Goal: Task Accomplishment & Management: Complete application form

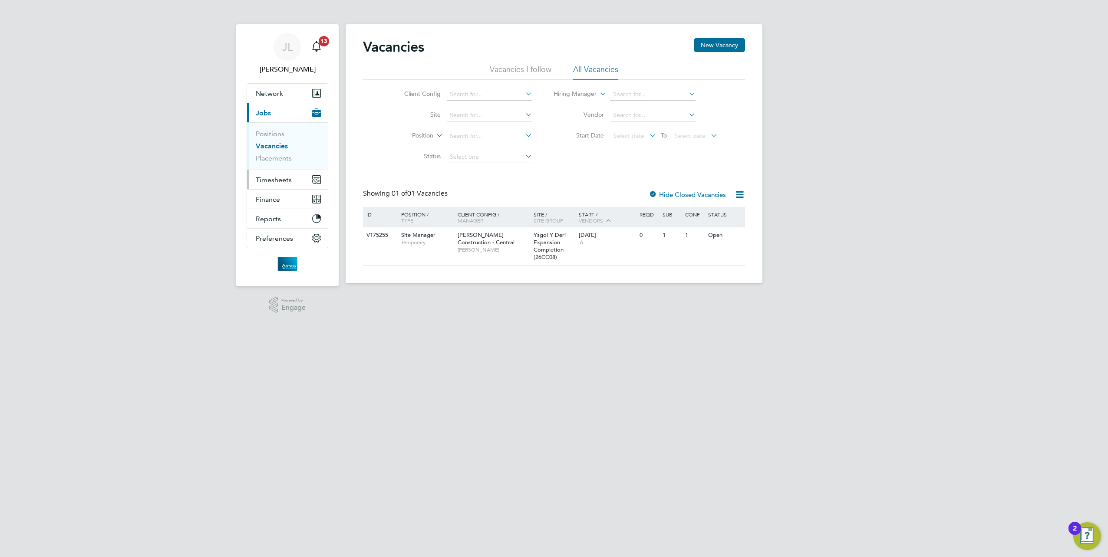
click at [274, 179] on span "Timesheets" at bounding box center [274, 180] width 36 height 8
click at [282, 155] on link "Timesheets" at bounding box center [274, 153] width 36 height 8
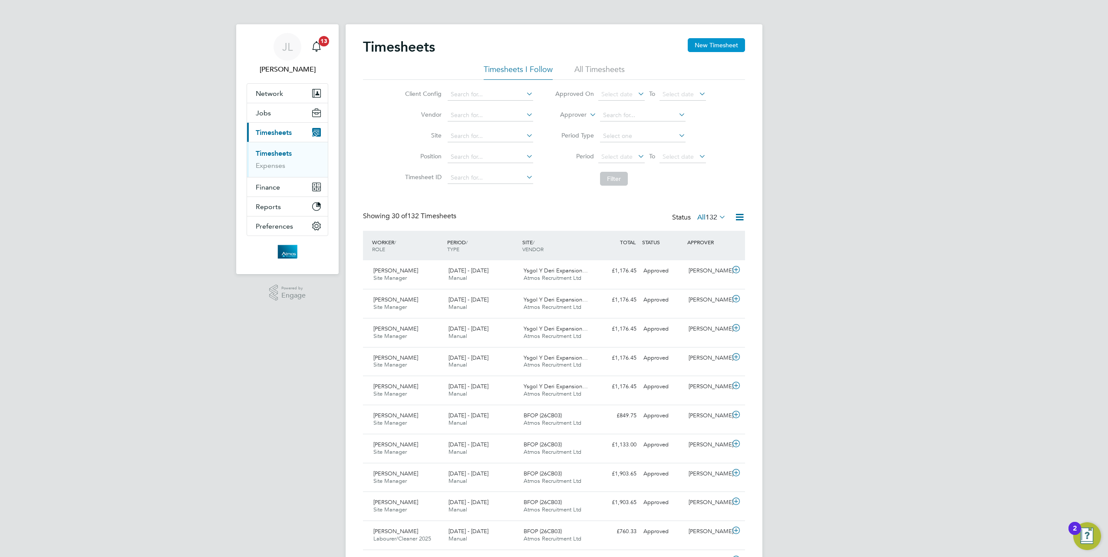
click at [719, 43] on button "New Timesheet" at bounding box center [716, 45] width 57 height 14
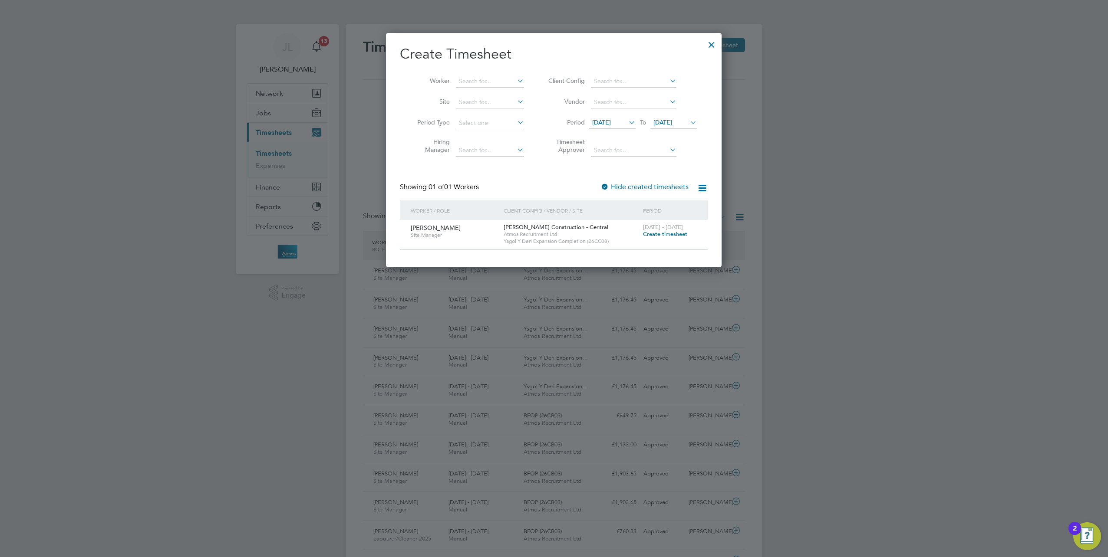
click at [668, 235] on span "Create timesheet" at bounding box center [665, 234] width 44 height 7
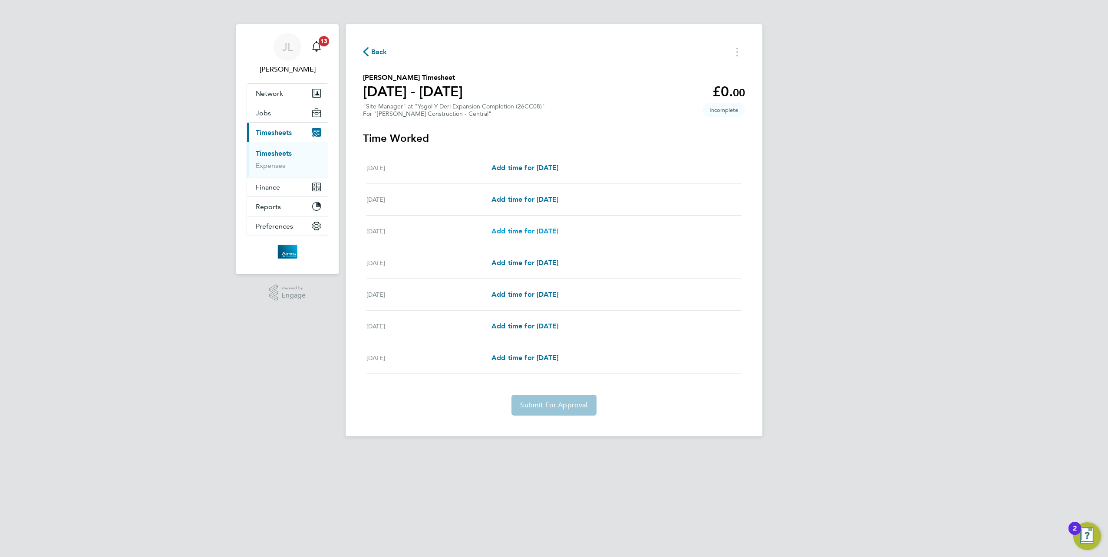
click at [543, 231] on span "Add time for [DATE]" at bounding box center [524, 231] width 67 height 8
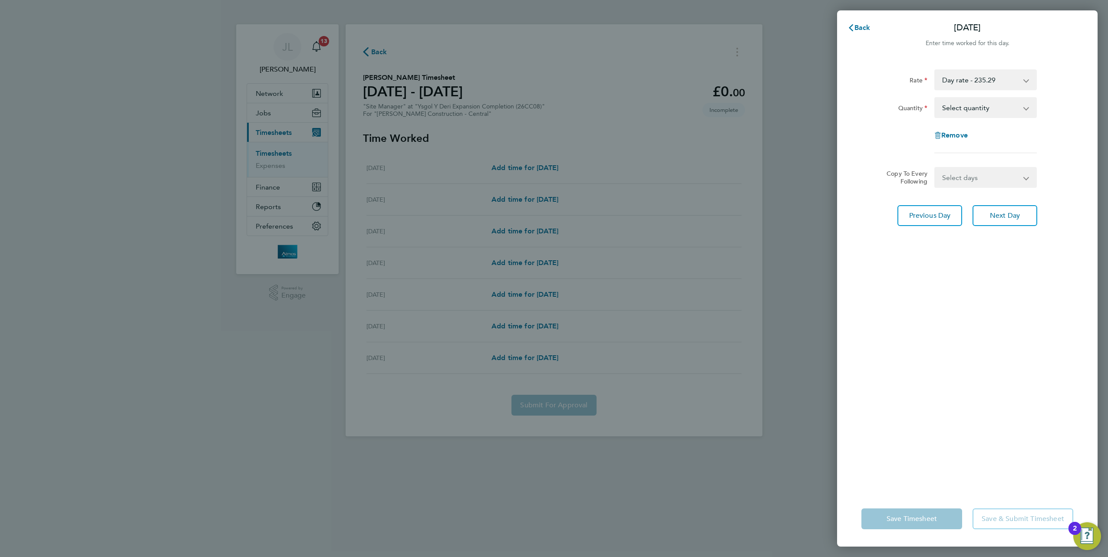
click at [978, 108] on select "Select quantity 0.5 1" at bounding box center [980, 107] width 90 height 19
select select "1"
click at [935, 98] on select "Select quantity 0.5 1" at bounding box center [980, 107] width 90 height 19
click at [969, 176] on select "Select days Day [DATE] [DATE] [DATE] [DATE]" at bounding box center [980, 177] width 91 height 19
select select "DAY"
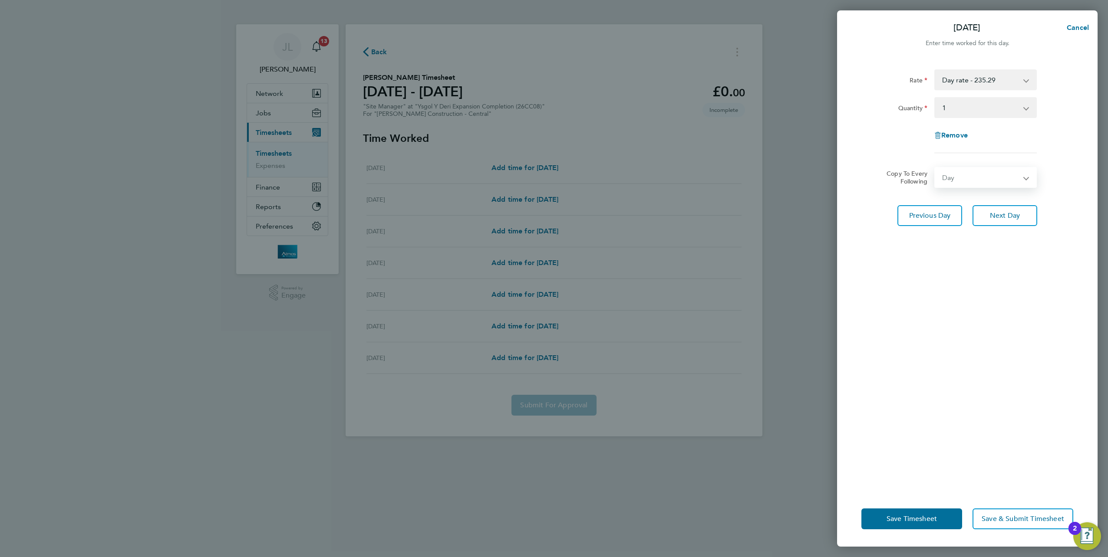
click at [935, 168] on select "Select days Day [DATE] [DATE] [DATE] [DATE]" at bounding box center [980, 177] width 91 height 19
select select "[DATE]"
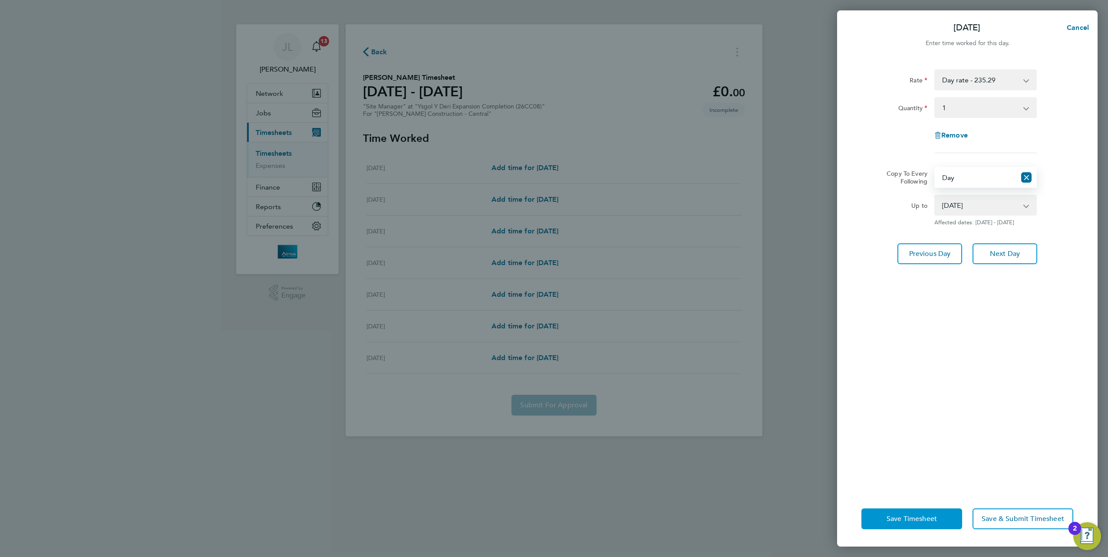
click at [906, 517] on span "Save Timesheet" at bounding box center [912, 519] width 50 height 9
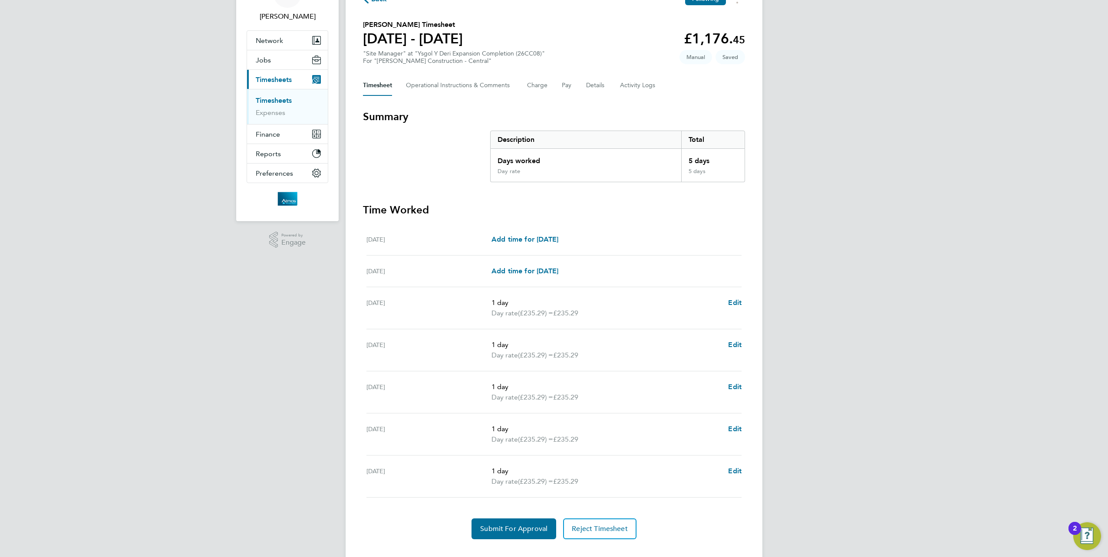
scroll to position [68, 0]
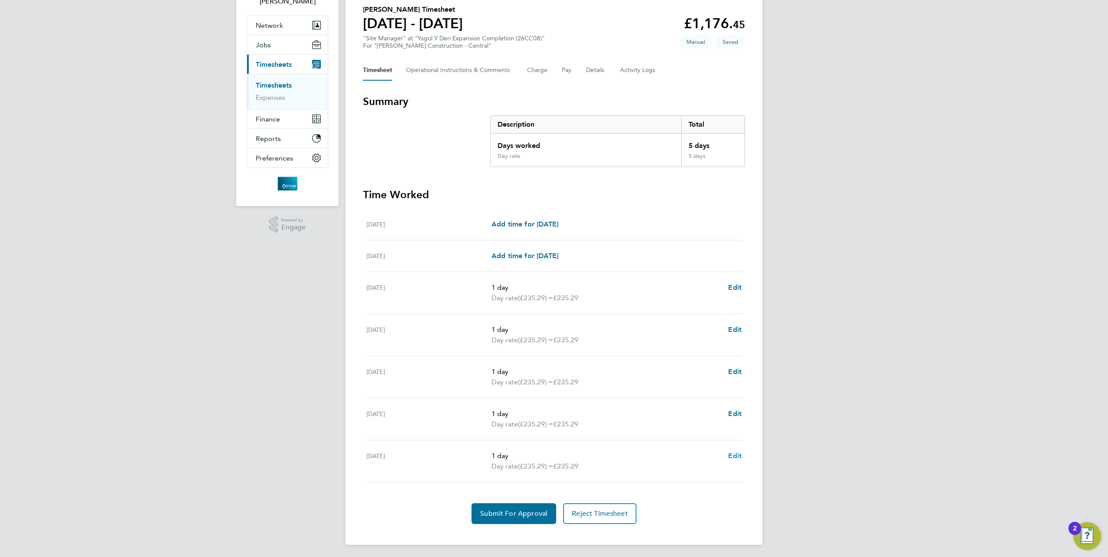
click at [736, 452] on span "Edit" at bounding box center [734, 456] width 13 height 8
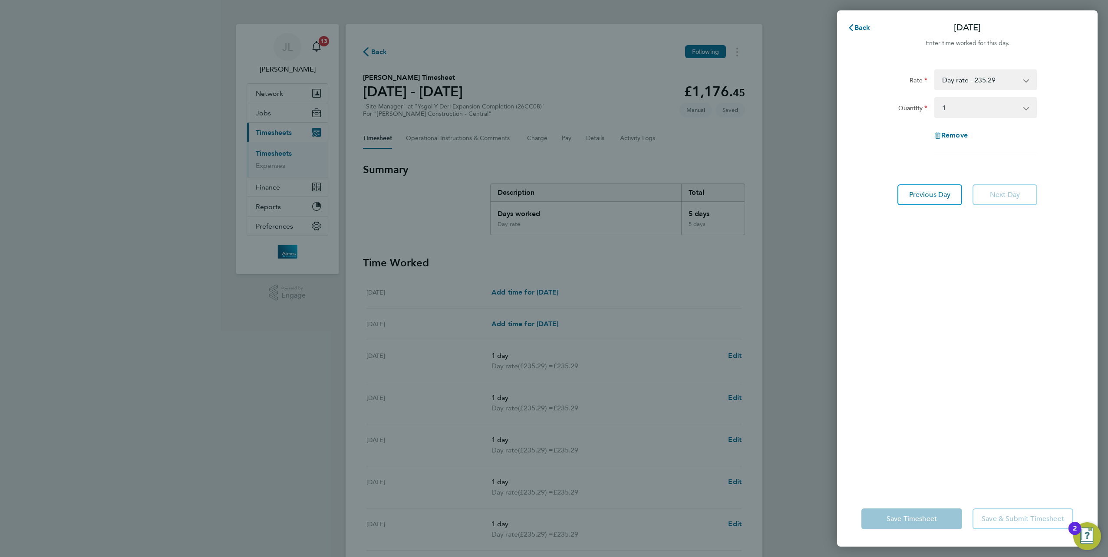
click at [1005, 107] on select "Select quantity 0.5 1" at bounding box center [980, 107] width 90 height 19
select select "0.5"
click at [935, 98] on select "Select quantity 0.5 1" at bounding box center [980, 107] width 90 height 19
click at [919, 514] on button "Save Timesheet" at bounding box center [911, 519] width 101 height 21
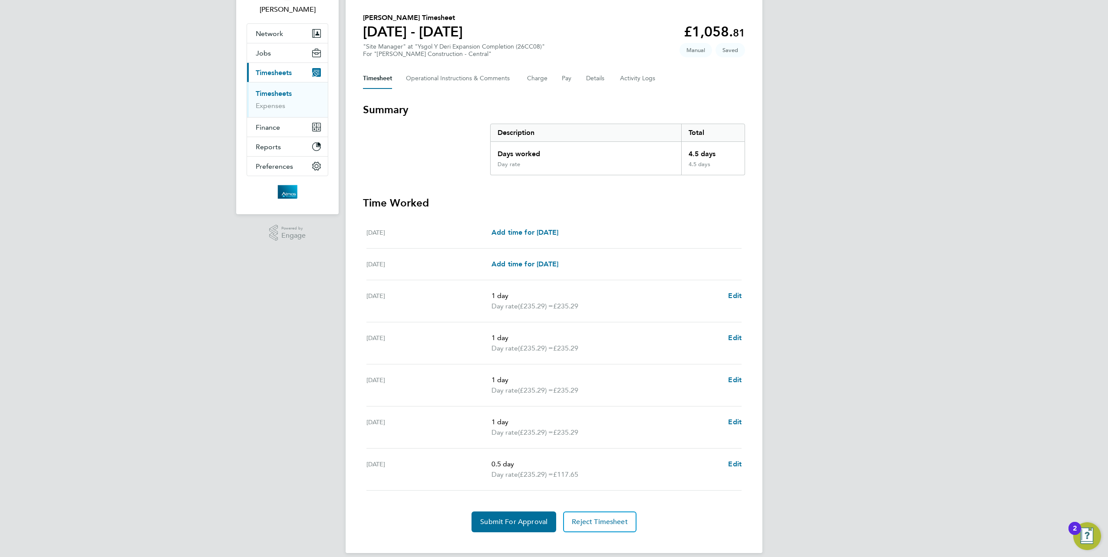
scroll to position [68, 0]
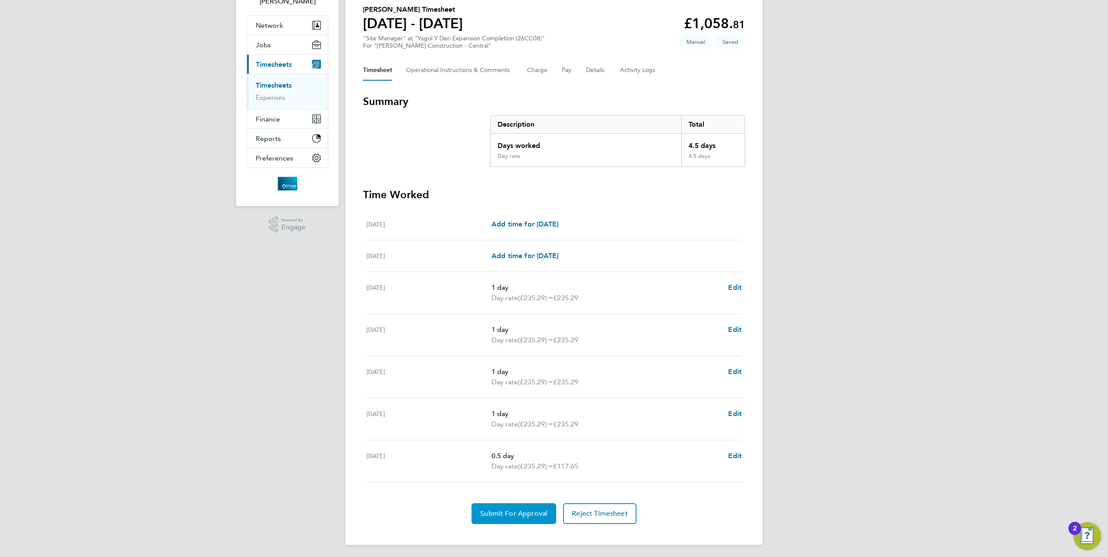
click at [512, 518] on button "Submit For Approval" at bounding box center [514, 514] width 85 height 21
